Goal: Check status: Check status

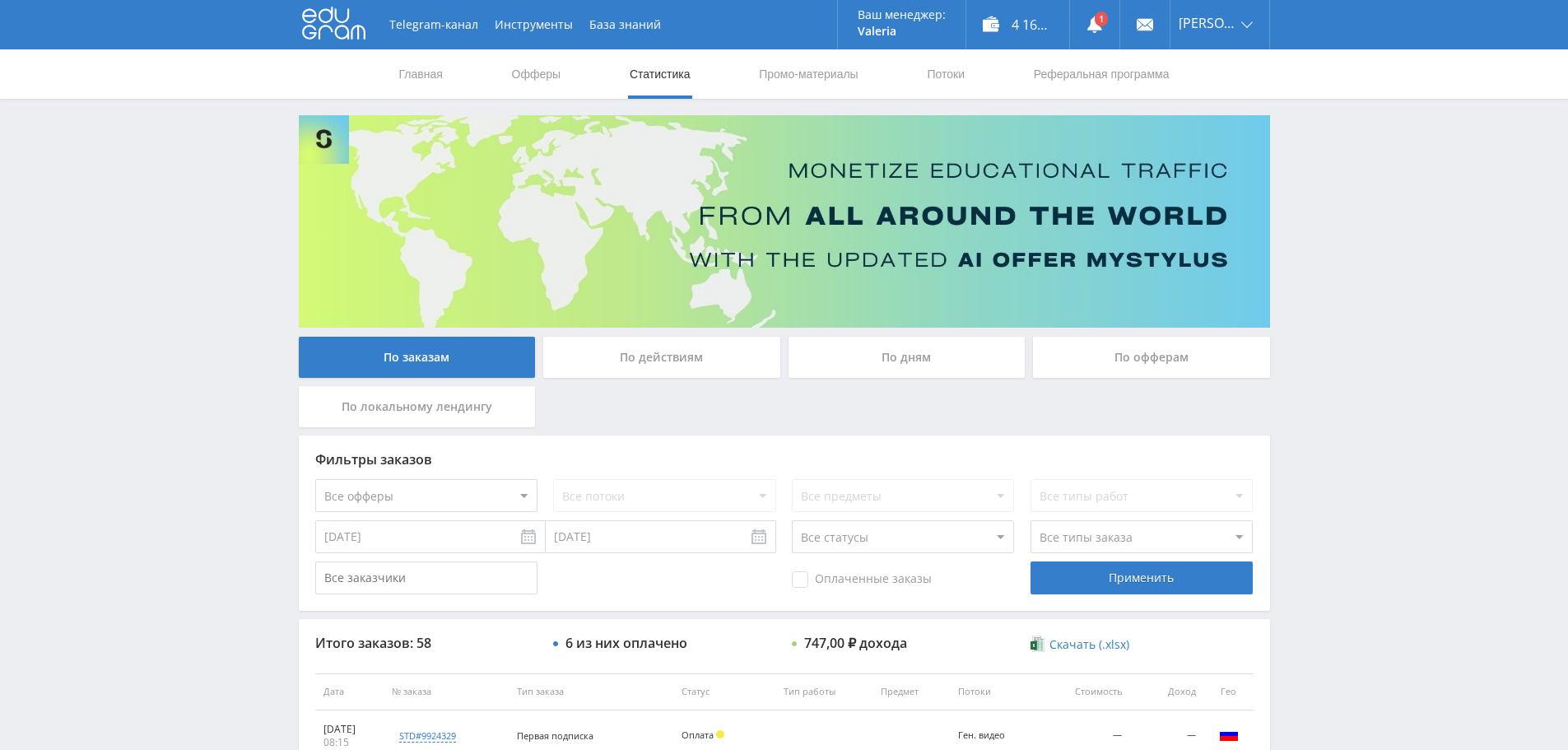
click at [1499, 192] on div "Telegram-канал Инструменты База знаний Ваш менеджер: Valeria Valeria Online @va…" at bounding box center [784, 691] width 1568 height 1383
click at [1098, 28] on use at bounding box center [1095, 25] width 15 height 17
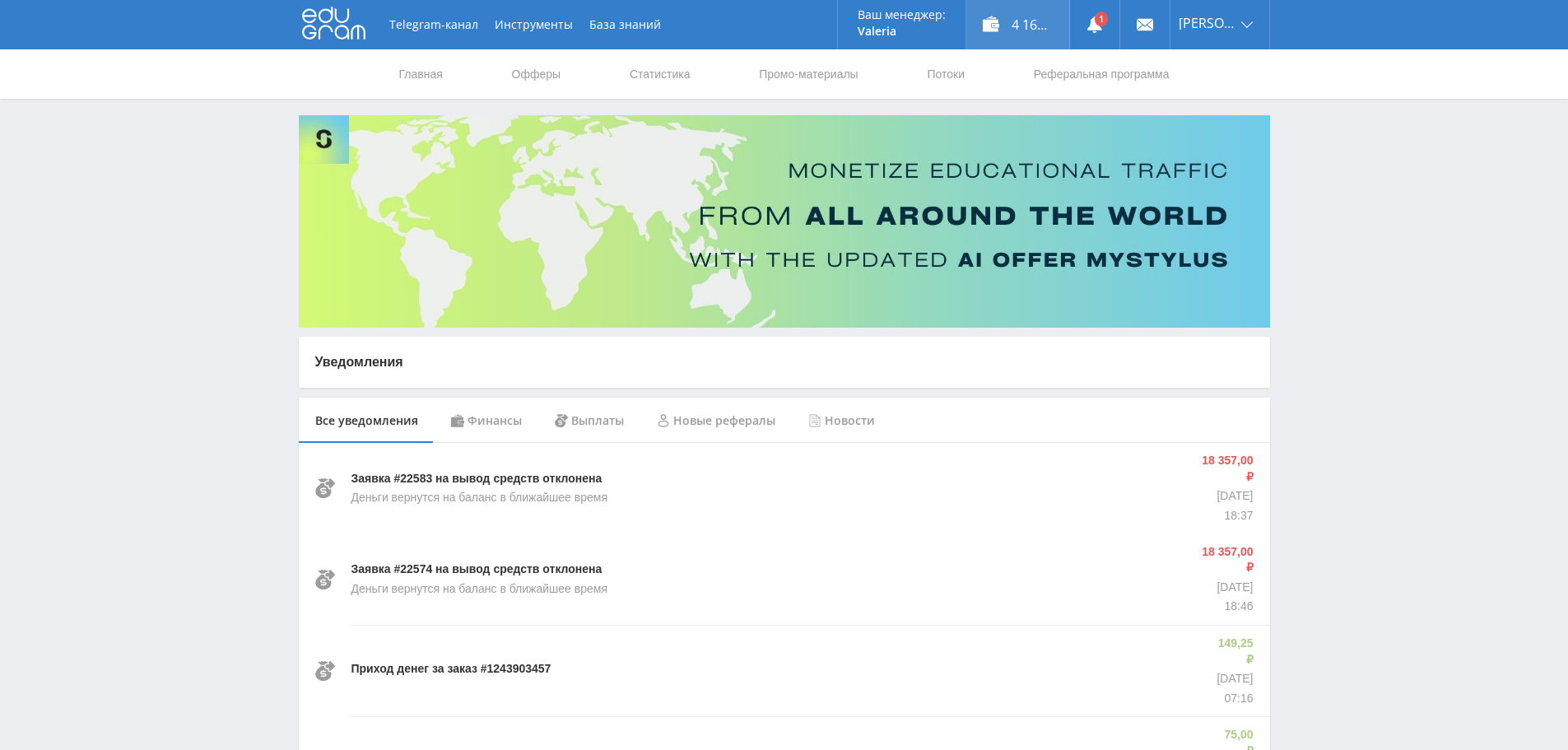
click at [989, 17] on div "4 164,25 ₽" at bounding box center [1018, 25] width 103 height 50
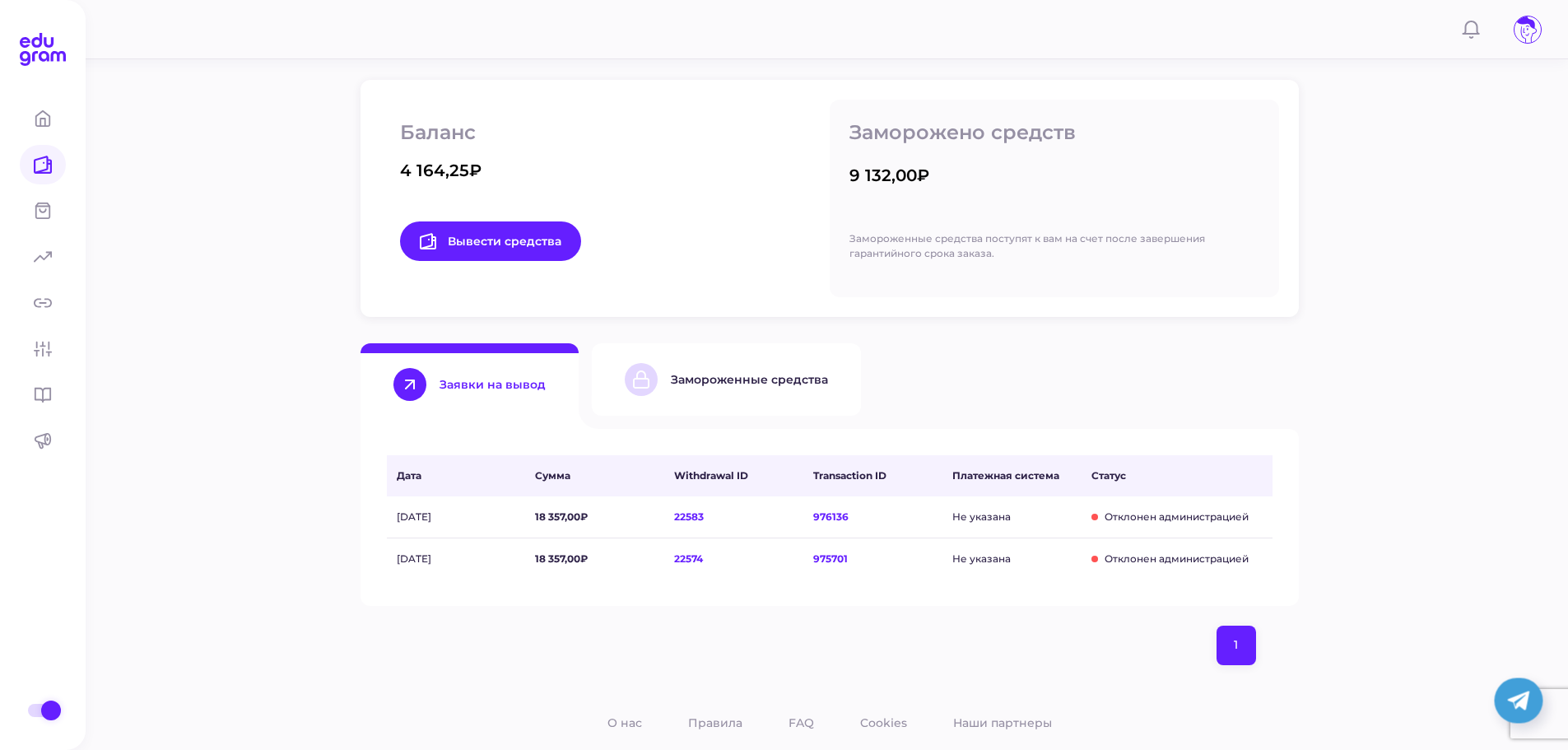
scroll to position [283, 0]
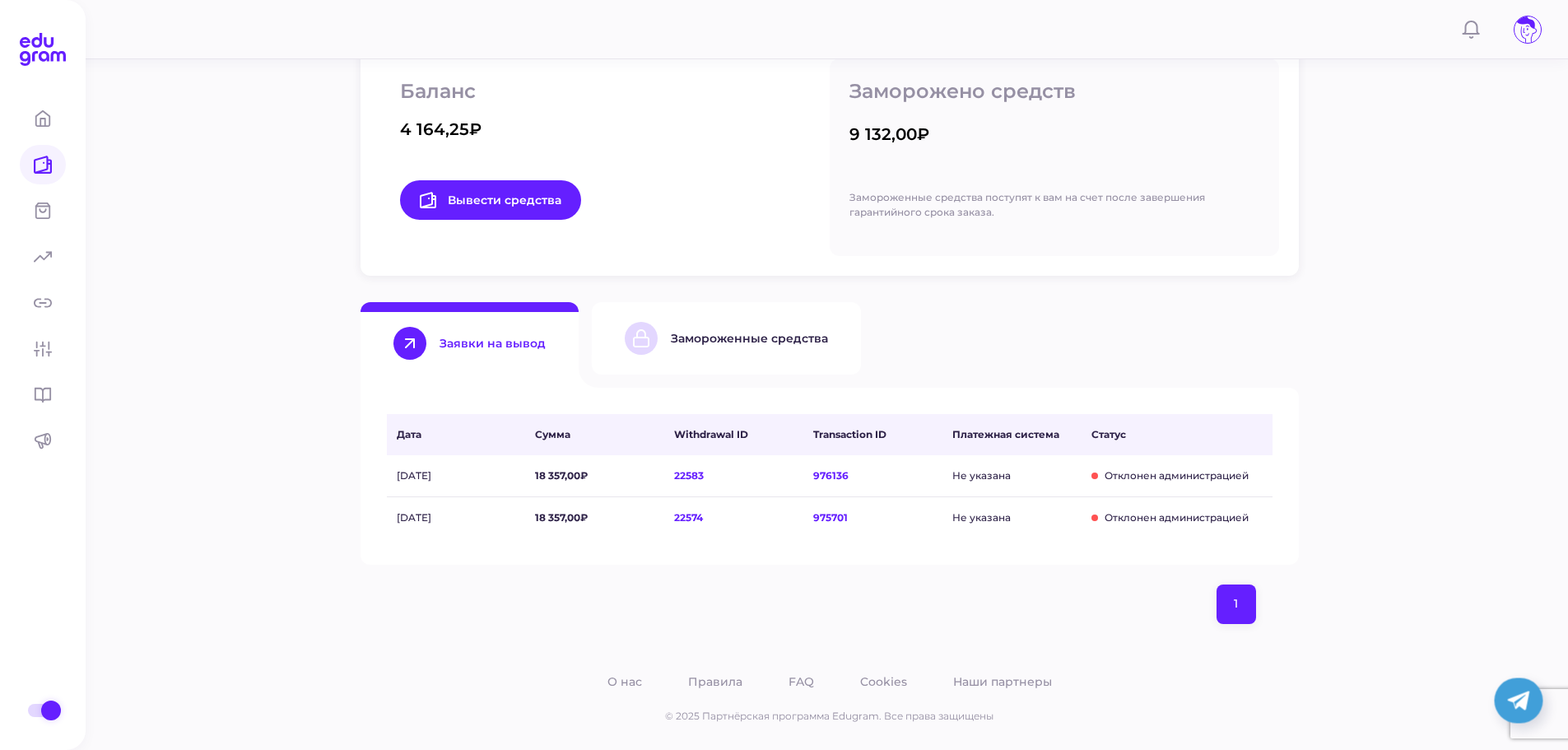
click at [654, 344] on div at bounding box center [641, 339] width 33 height 33
